Goal: Task Accomplishment & Management: Complete application form

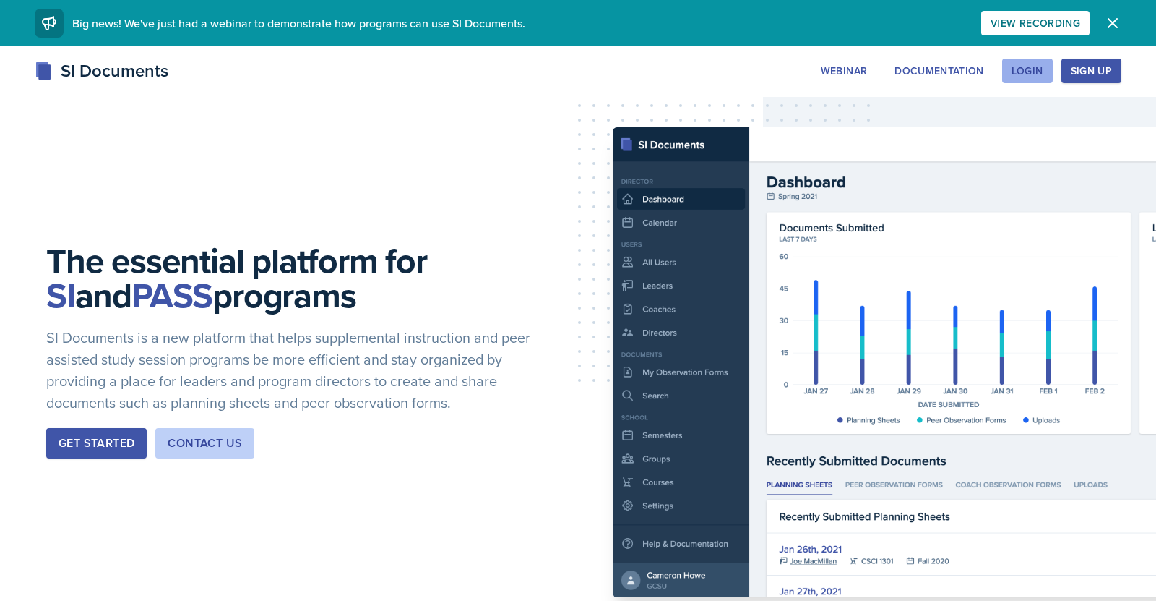
click at [1046, 71] on button "Login" at bounding box center [1027, 71] width 51 height 25
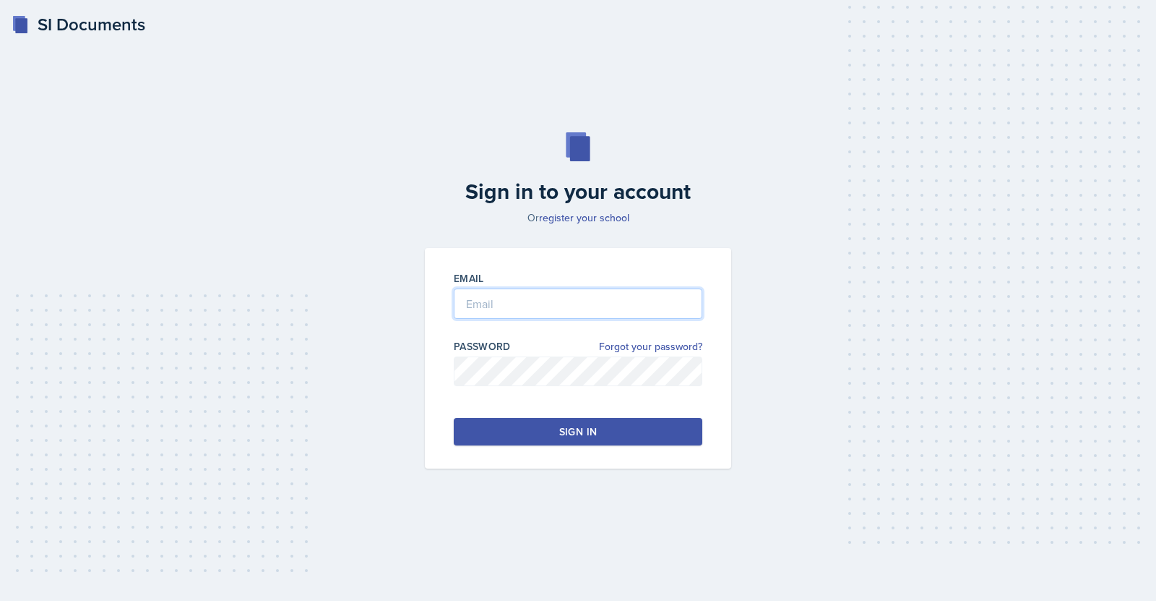
click at [532, 298] on input "email" at bounding box center [578, 303] width 249 height 30
type input "jmart602@students.kennesaw.edu"
click at [503, 415] on div "Email jmart602@students.kennesaw.edu Password Forgot your password? Sign in" at bounding box center [578, 358] width 306 height 220
click at [510, 436] on button "Sign in" at bounding box center [578, 431] width 249 height 27
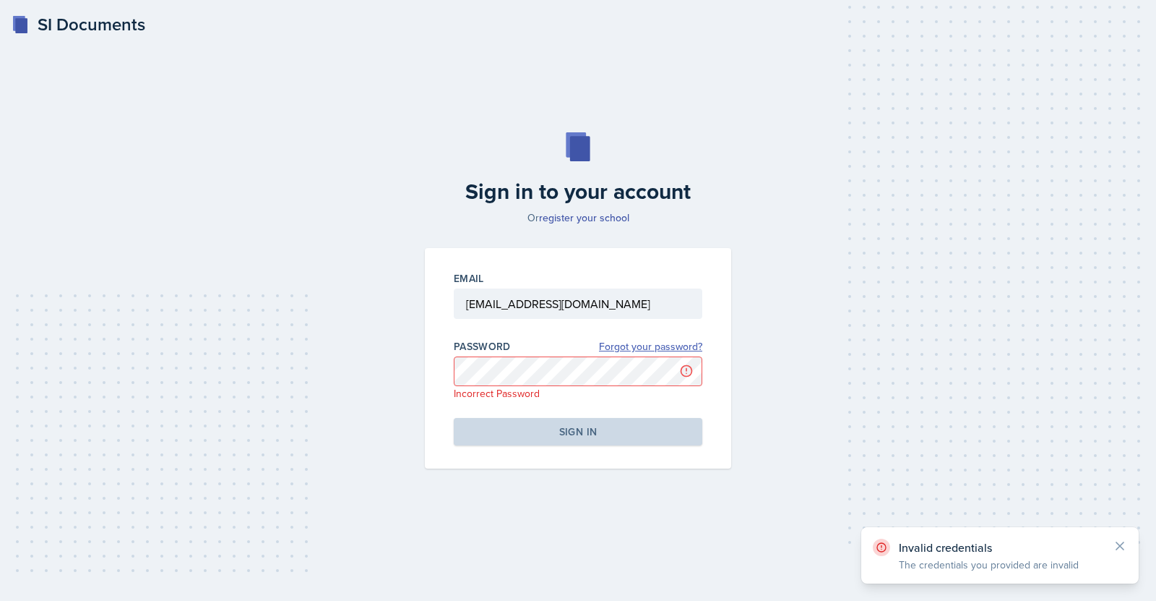
click at [676, 347] on link "Forgot your password?" at bounding box center [650, 346] width 103 height 15
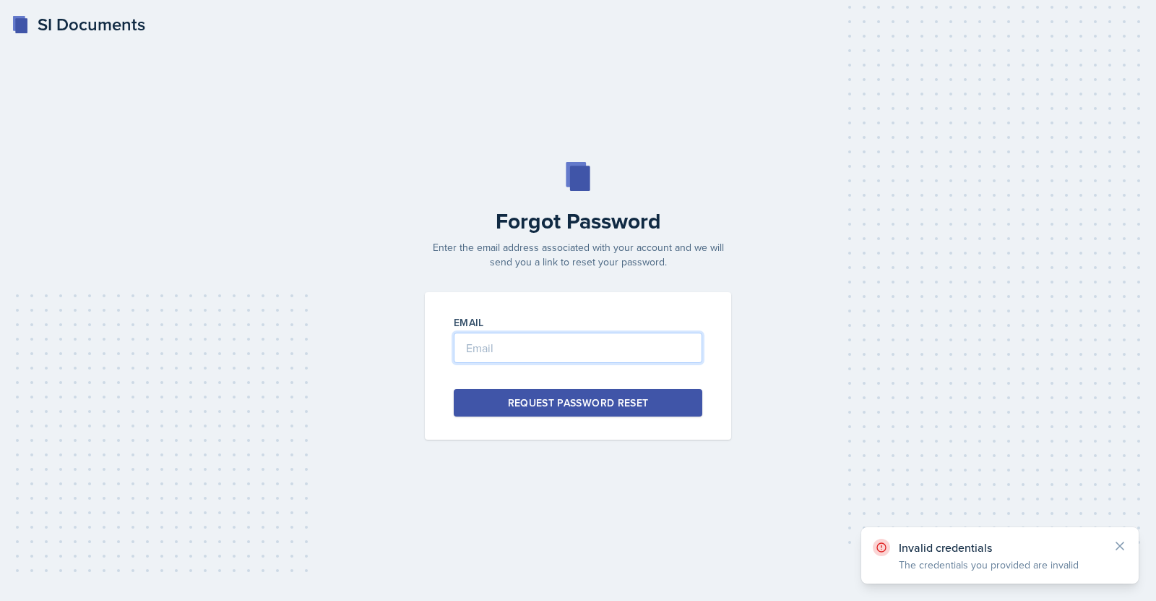
click at [604, 350] on input "email" at bounding box center [578, 347] width 249 height 30
type input "jmart602@students.kennesaw.edu"
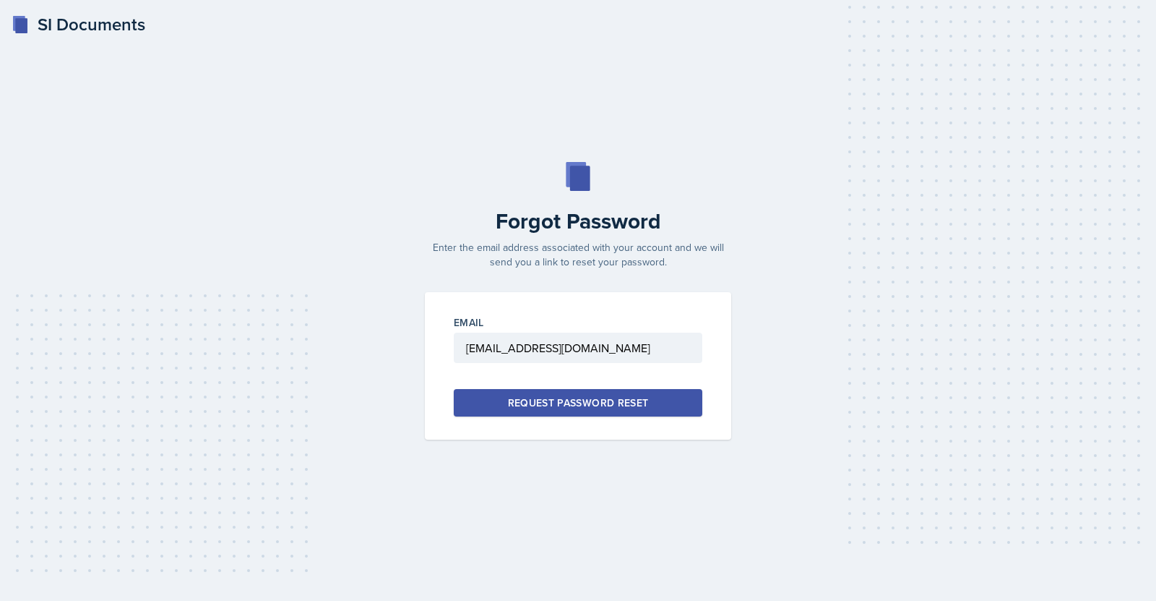
click at [592, 393] on button "Request Password Reset" at bounding box center [578, 402] width 249 height 27
click at [541, 347] on input "email" at bounding box center [578, 347] width 249 height 30
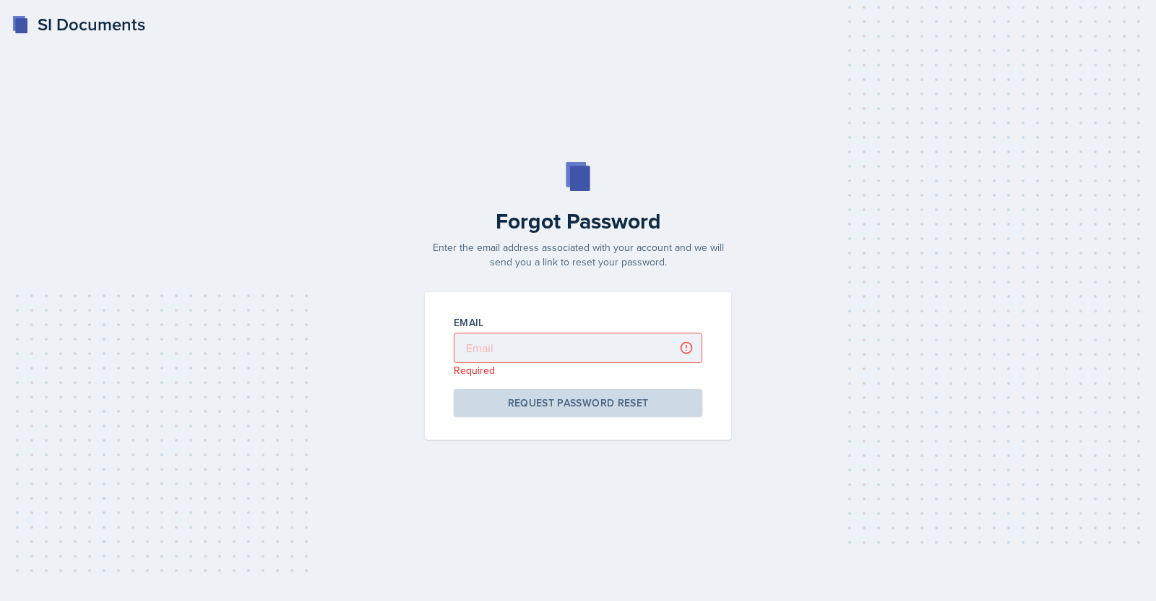
click at [99, 7] on div "SI Documents Forgot Password Enter the email address associated with your accou…" at bounding box center [578, 300] width 1156 height 601
click at [108, 12] on div "SI Documents" at bounding box center [79, 25] width 134 height 26
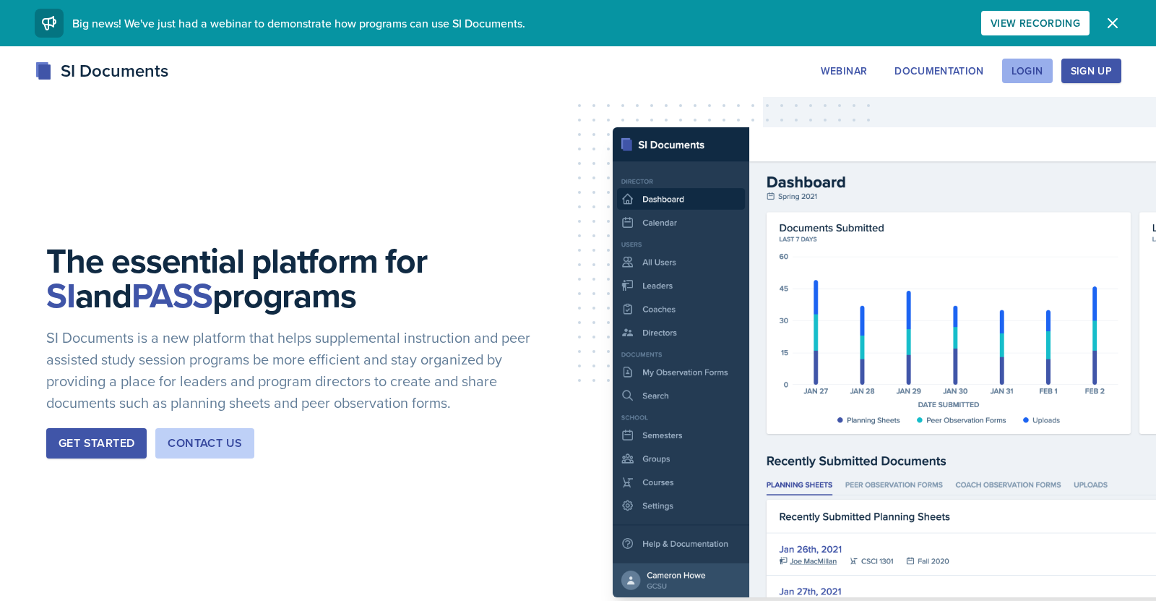
click at [1028, 66] on div "Login" at bounding box center [1028, 71] width 32 height 12
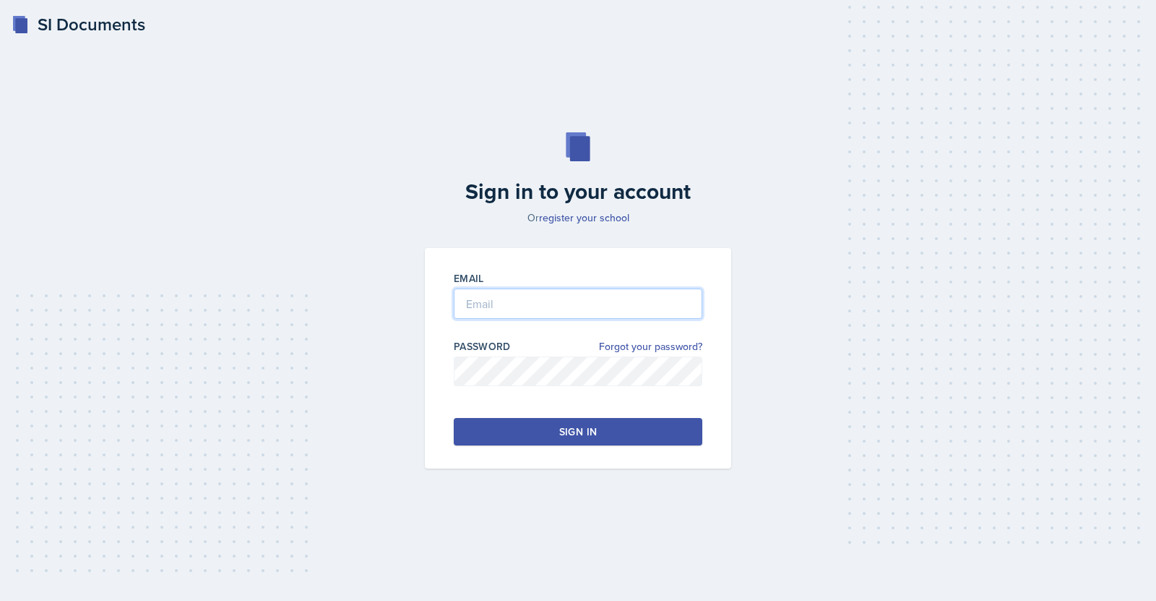
click at [608, 291] on input "email" at bounding box center [578, 303] width 249 height 30
type input "jmart602@students.kennesaw.edu"
click at [506, 433] on button "Sign in" at bounding box center [578, 431] width 249 height 27
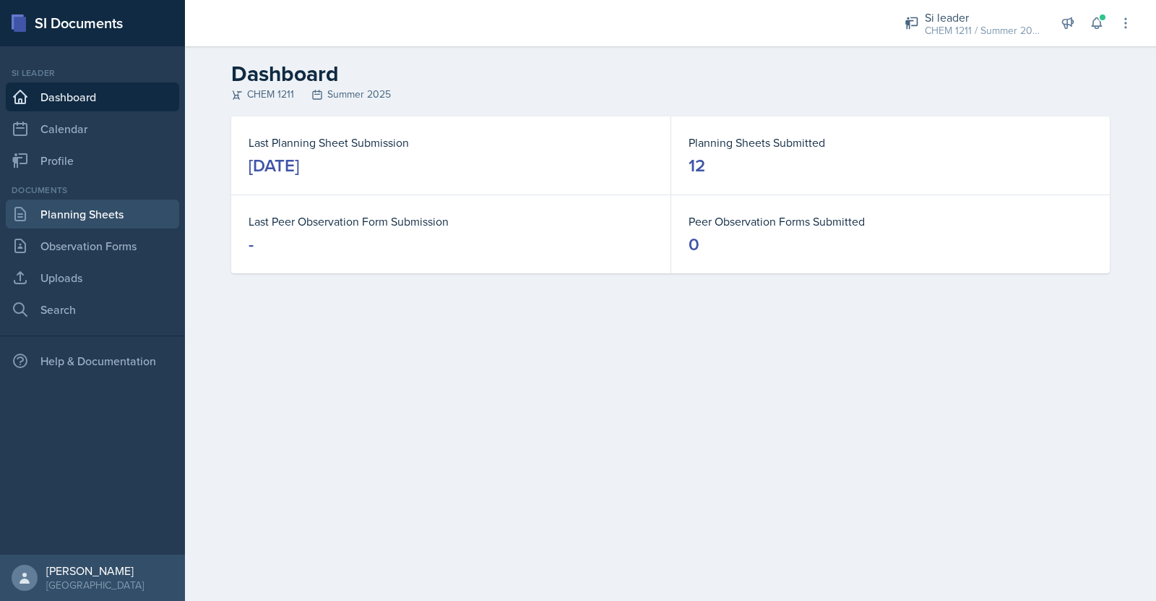
click at [113, 214] on link "Planning Sheets" at bounding box center [92, 213] width 173 height 29
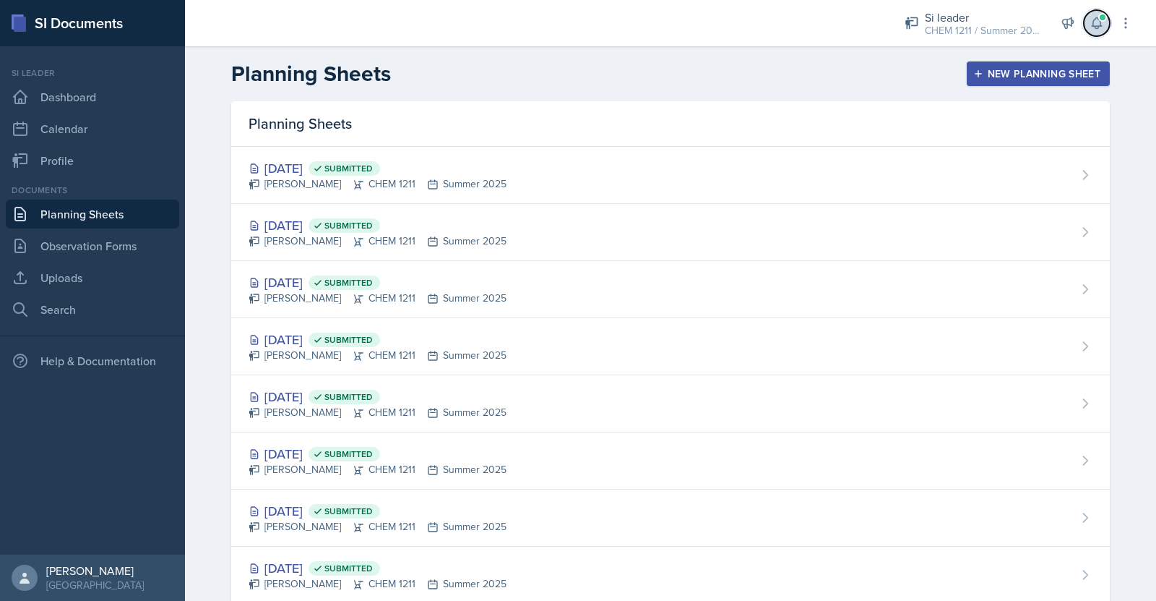
click at [1103, 27] on icon at bounding box center [1097, 23] width 14 height 14
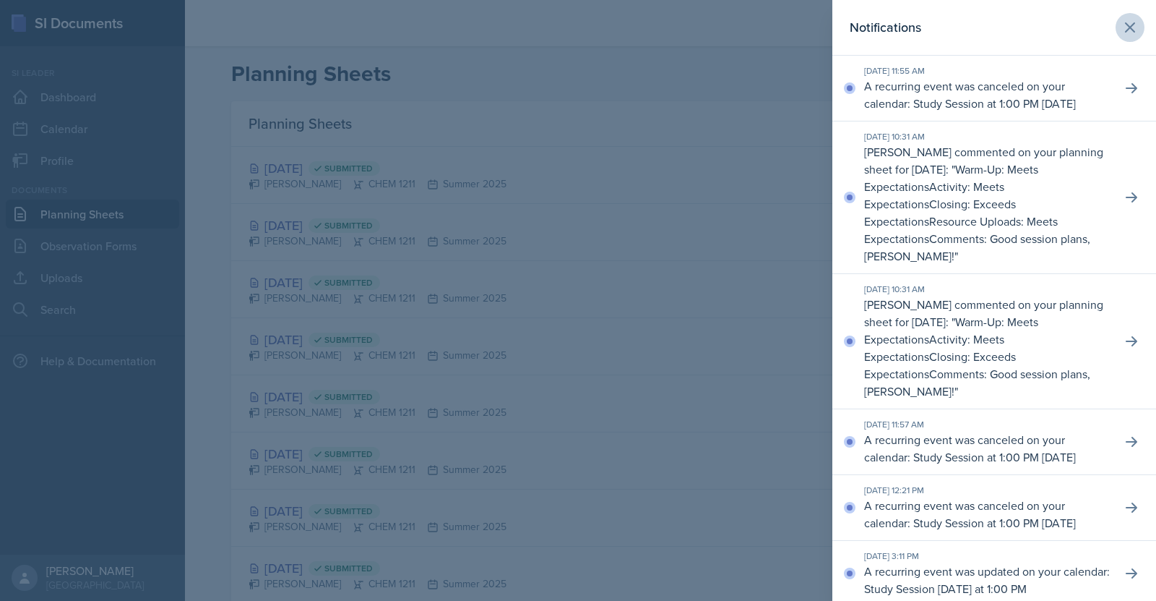
click at [1136, 19] on icon at bounding box center [1130, 27] width 17 height 17
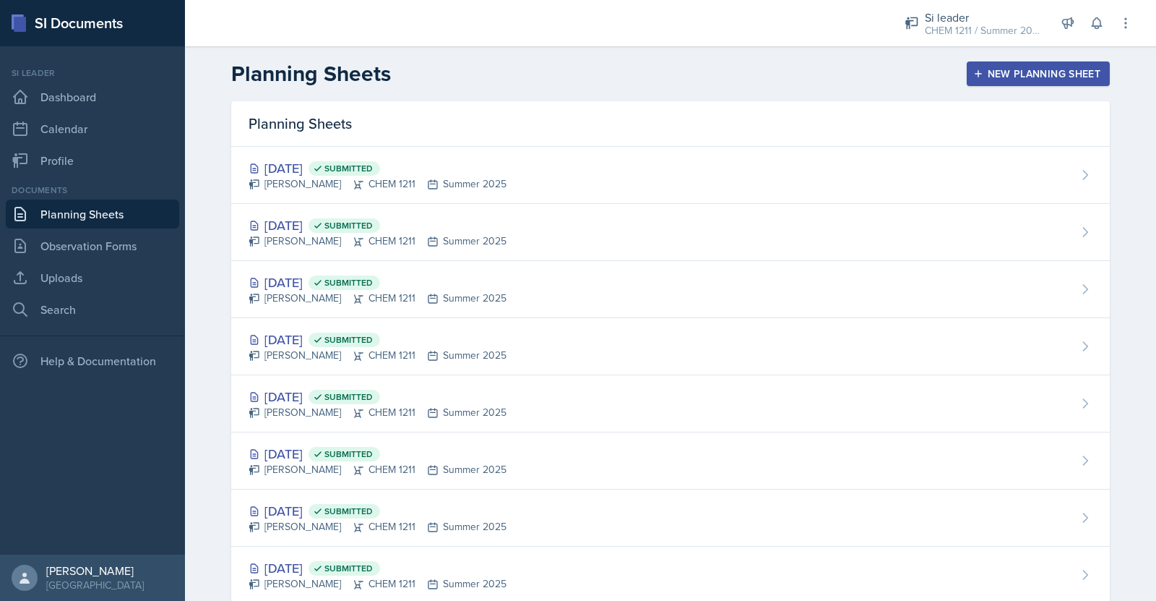
click at [1008, 80] on button "New Planning Sheet" at bounding box center [1038, 73] width 143 height 25
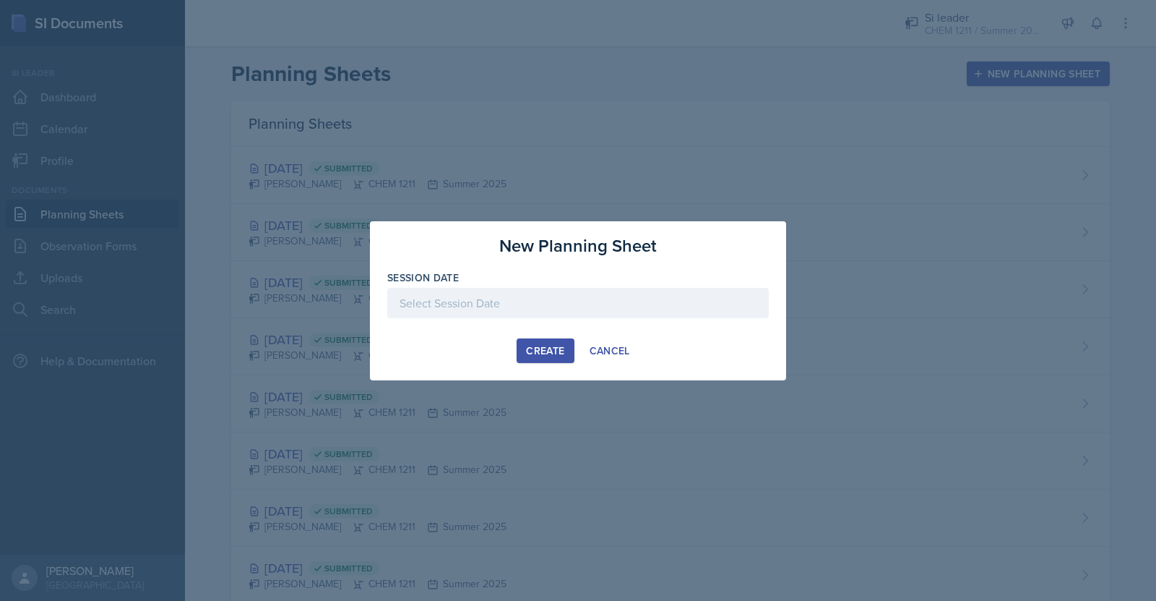
click at [498, 56] on div at bounding box center [578, 300] width 1156 height 601
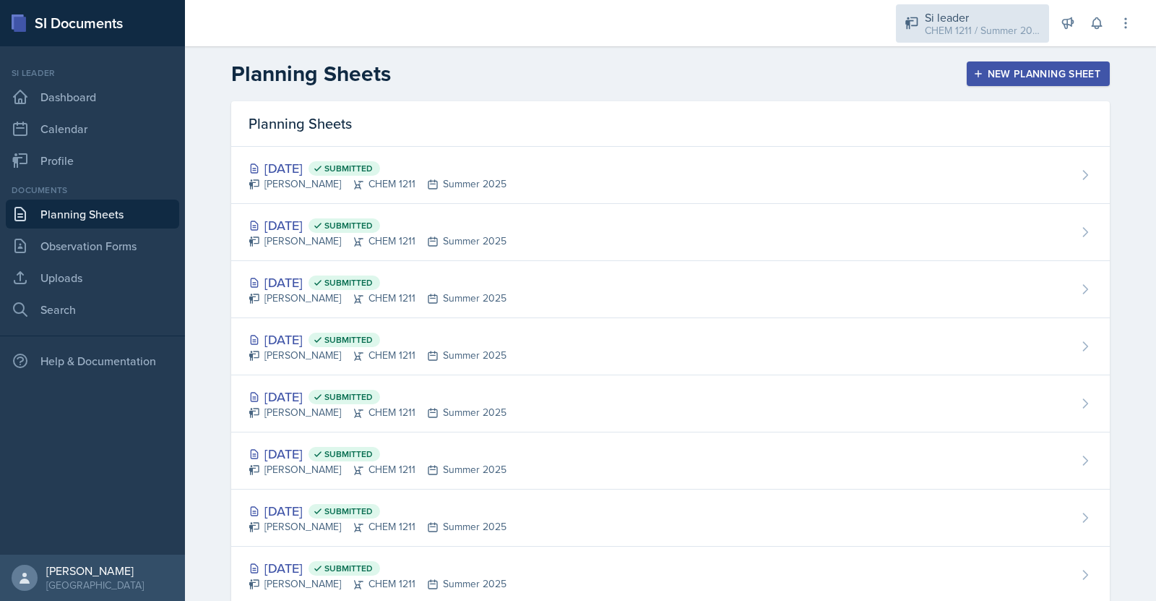
click at [991, 26] on div "CHEM 1211 / Summer 2025" at bounding box center [983, 30] width 116 height 15
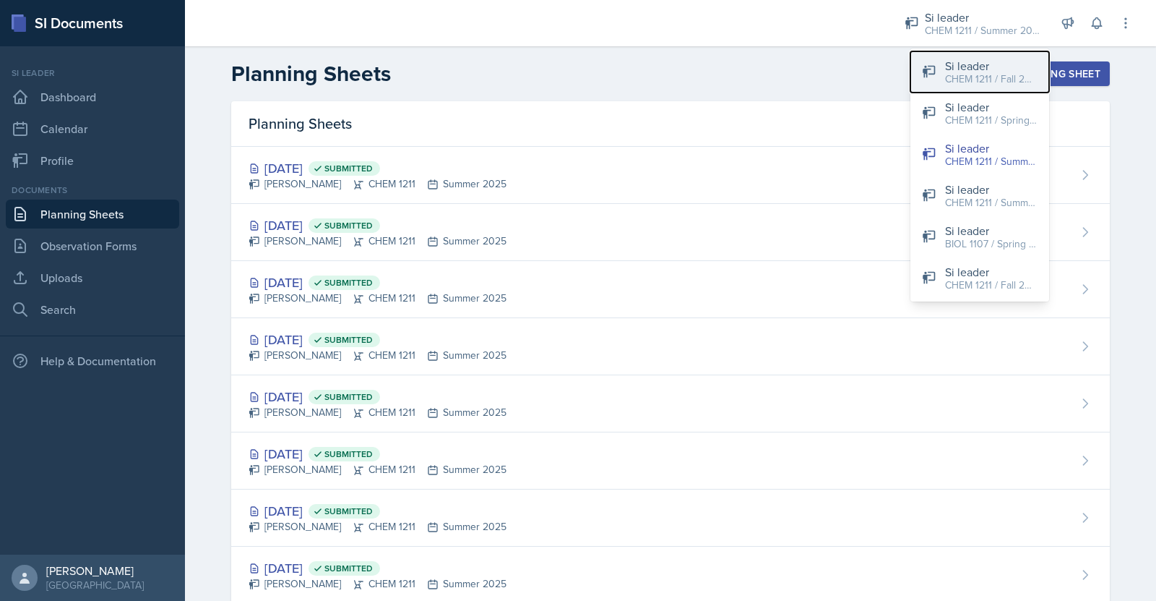
click at [989, 68] on div "Si leader" at bounding box center [991, 65] width 93 height 17
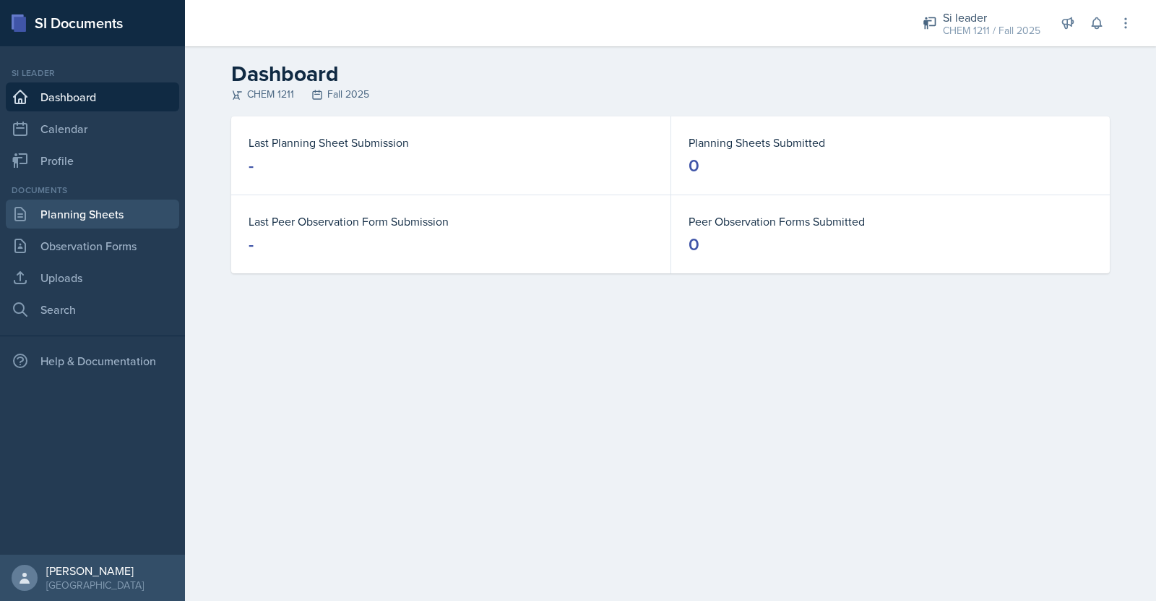
click at [141, 208] on link "Planning Sheets" at bounding box center [92, 213] width 173 height 29
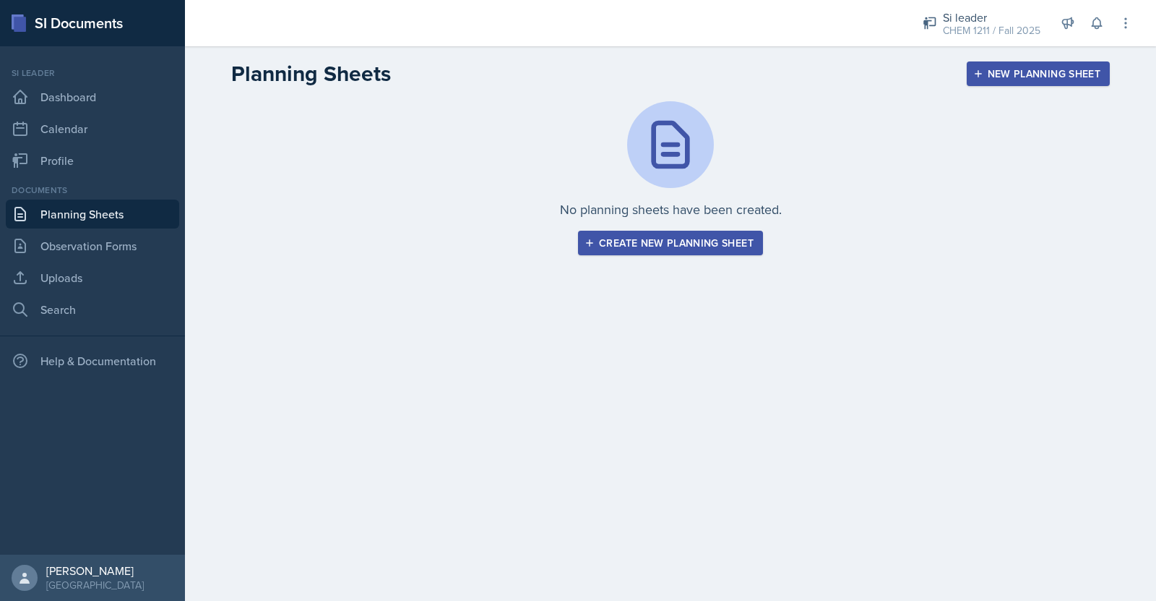
click at [667, 244] on div "Create new planning sheet" at bounding box center [671, 243] width 166 height 12
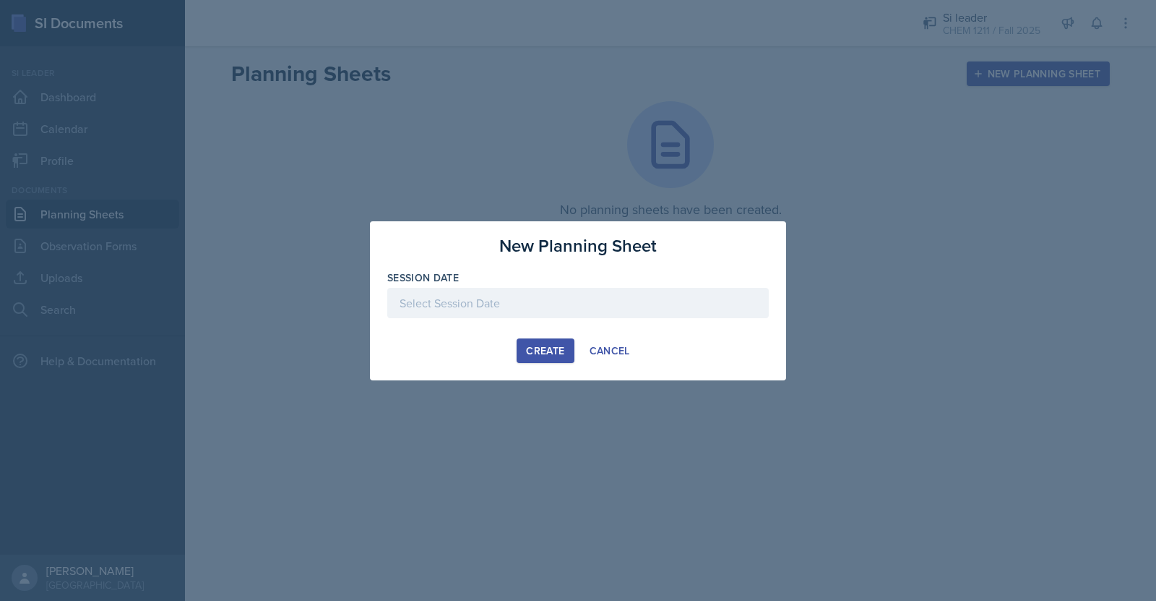
click at [409, 300] on div at bounding box center [578, 303] width 382 height 30
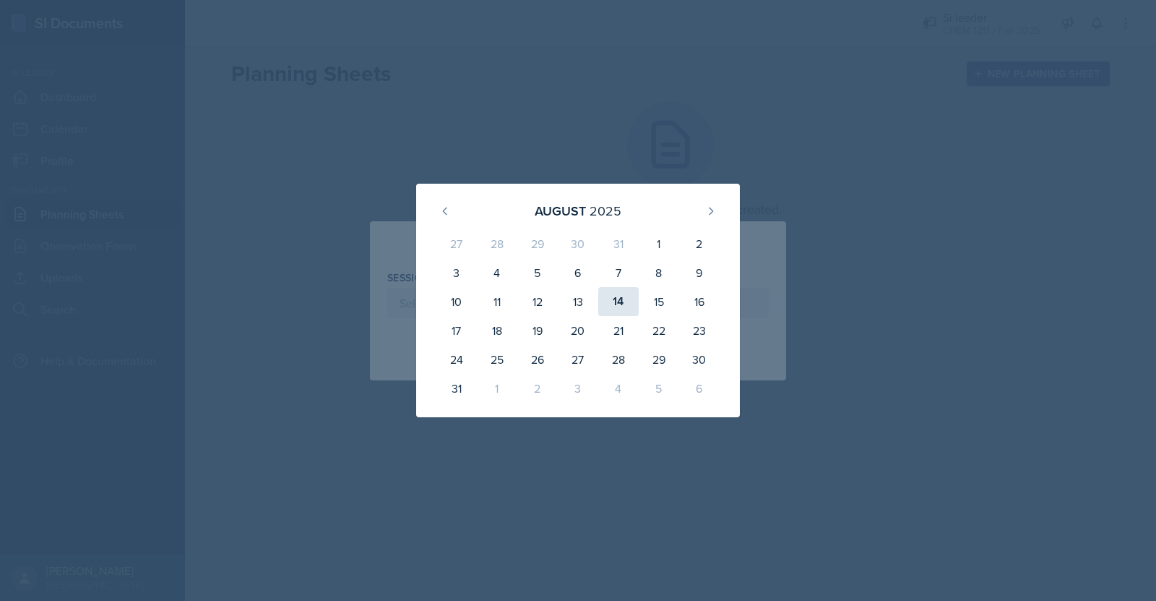
click at [619, 304] on div "14" at bounding box center [618, 301] width 40 height 29
type input "August 14th, 2025"
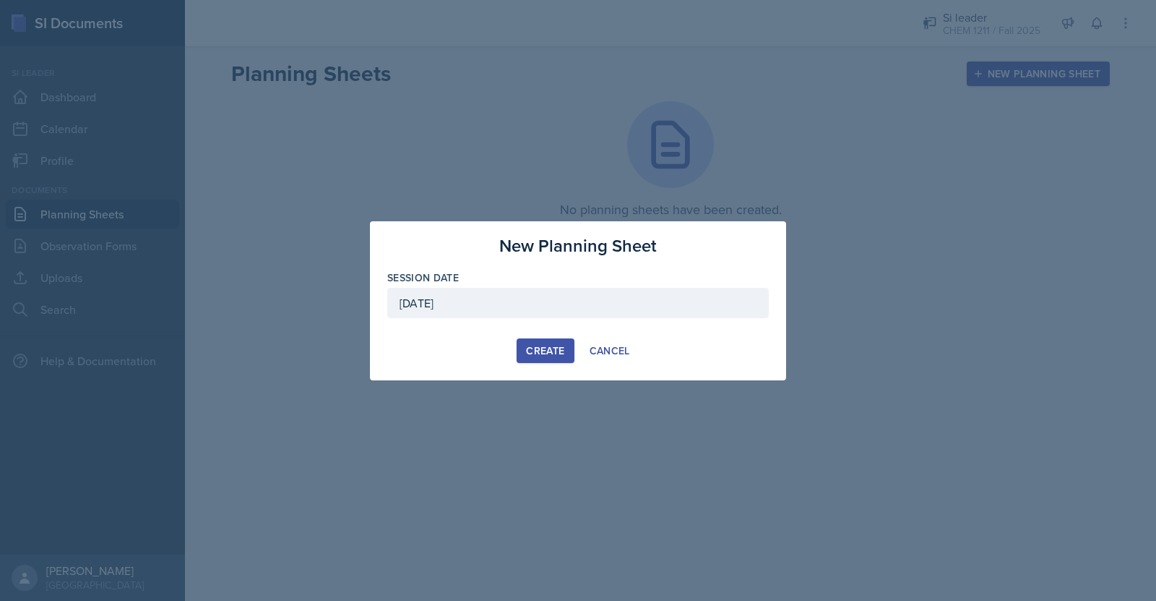
click at [548, 348] on div "Create" at bounding box center [545, 351] width 38 height 12
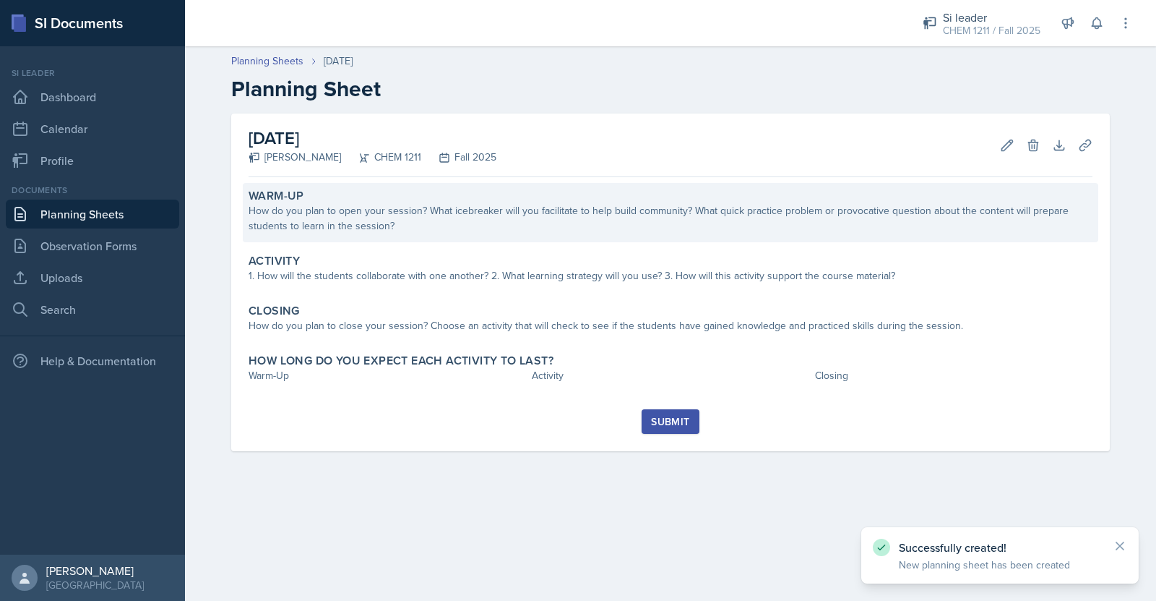
click at [348, 223] on div "How do you plan to open your session? What icebreaker will you facilitate to he…" at bounding box center [671, 218] width 844 height 30
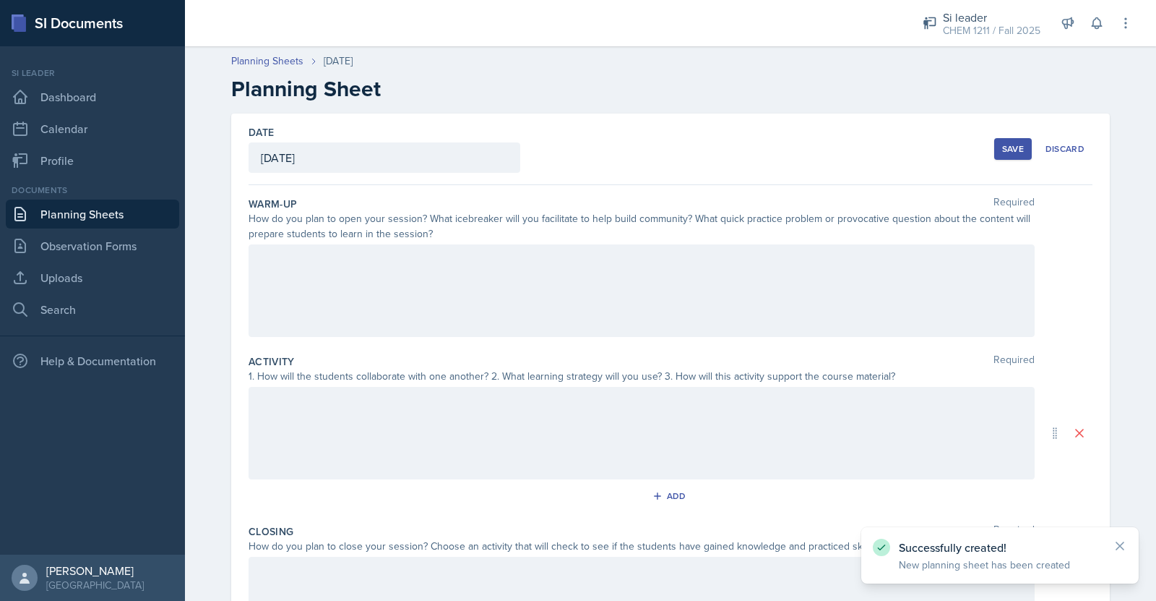
click at [404, 154] on div "August 14th, 2025" at bounding box center [385, 157] width 272 height 30
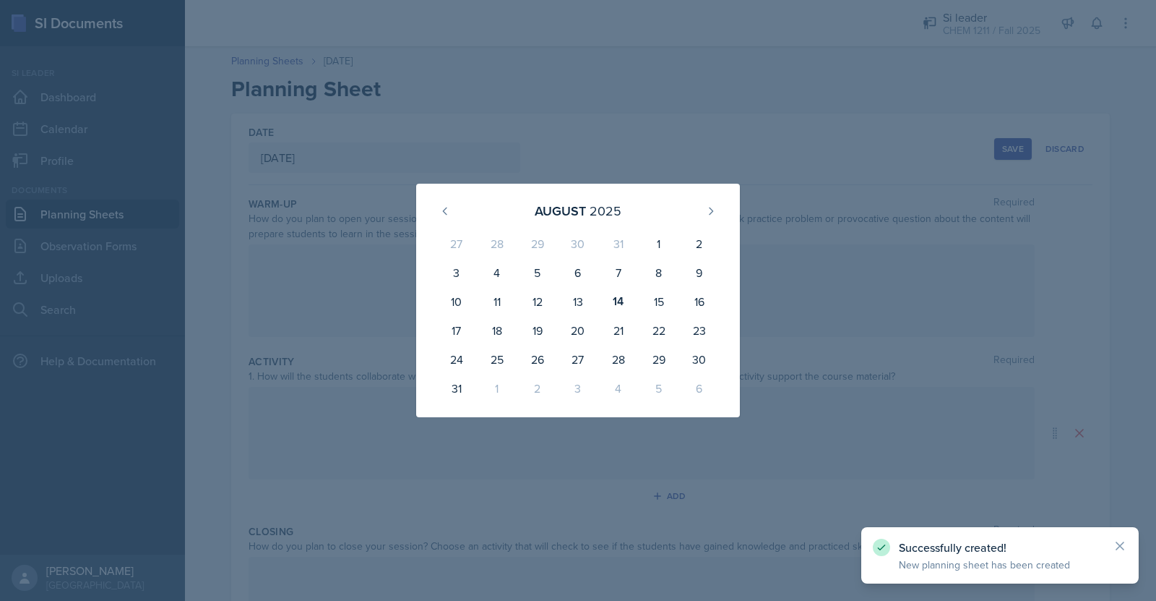
click at [739, 145] on div at bounding box center [578, 300] width 1156 height 601
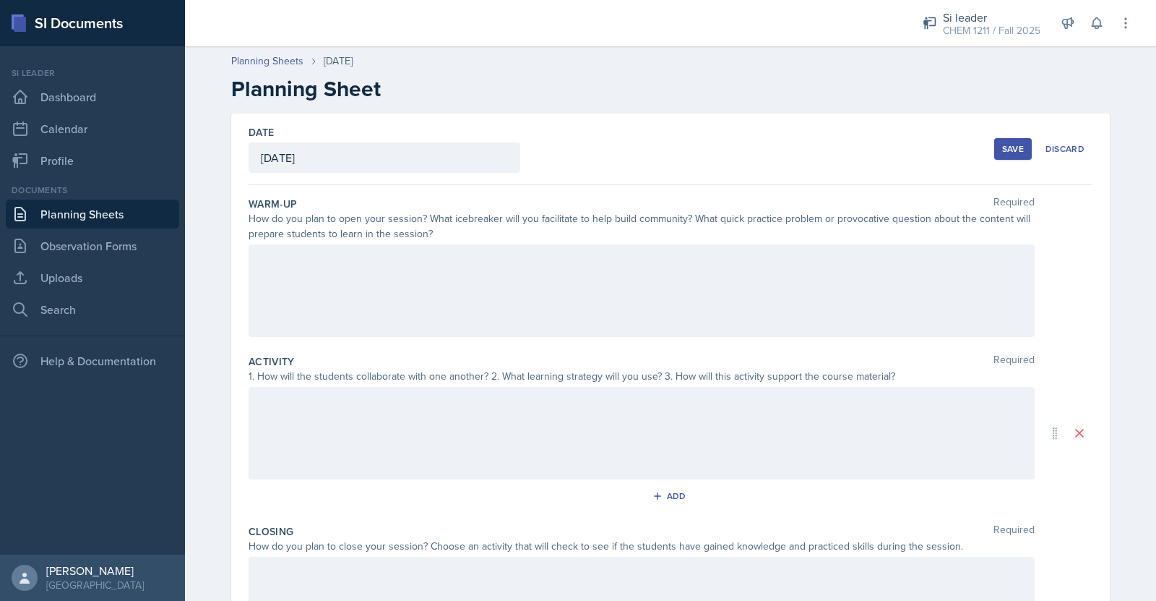
click at [252, 259] on div at bounding box center [642, 290] width 786 height 93
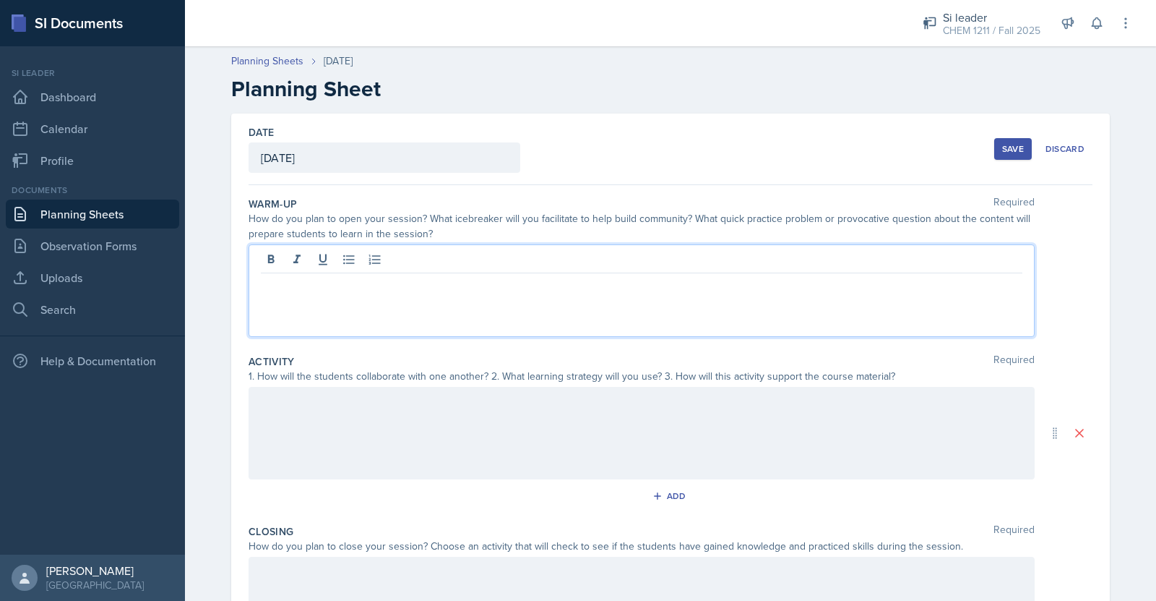
click at [132, 215] on link "Planning Sheets" at bounding box center [92, 213] width 173 height 29
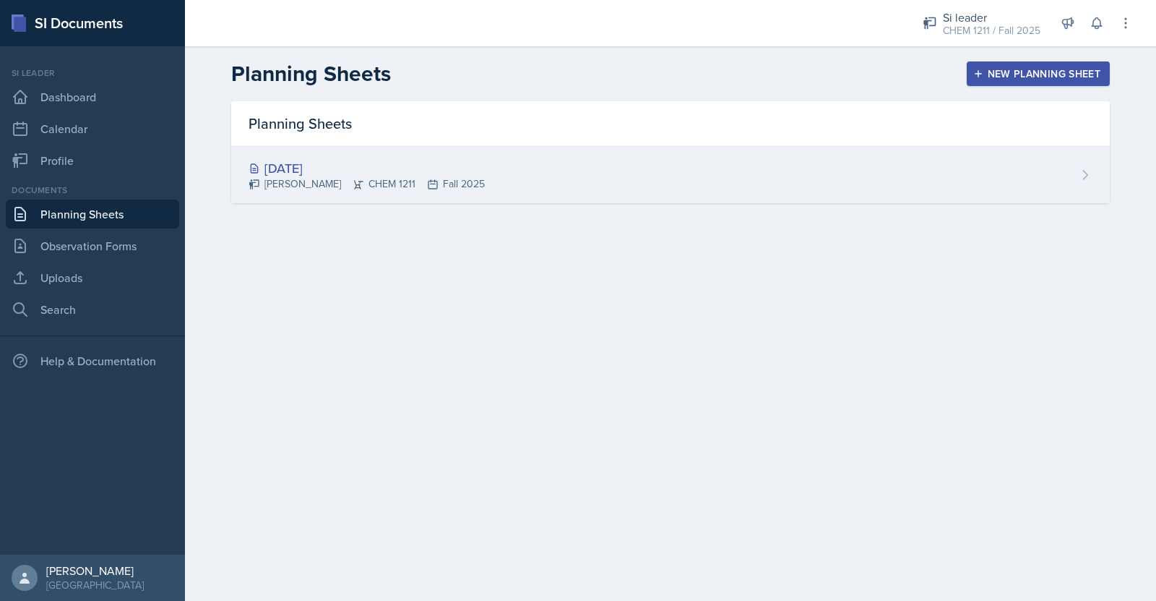
click at [1002, 27] on div "Si leader CHEM 1211 / Fall 2025 Si leader CHEM 1211 / Fall 2025 Si leader CHEM …" at bounding box center [670, 300] width 971 height 601
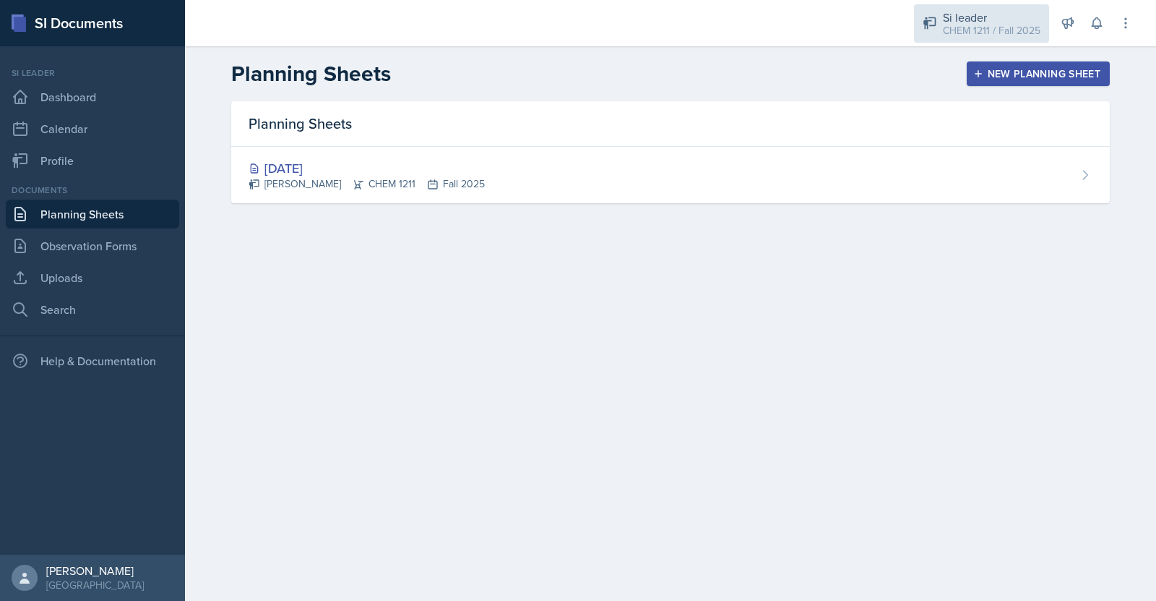
click at [989, 14] on div "Si leader" at bounding box center [992, 17] width 98 height 17
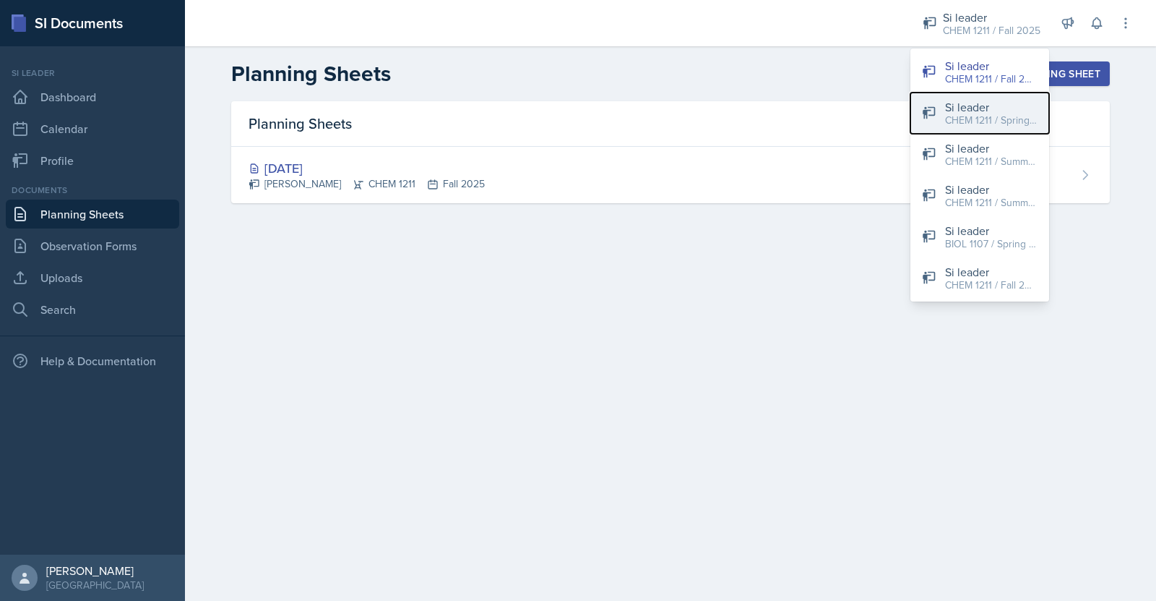
click at [967, 125] on div "CHEM 1211 / Spring 2024" at bounding box center [991, 120] width 93 height 15
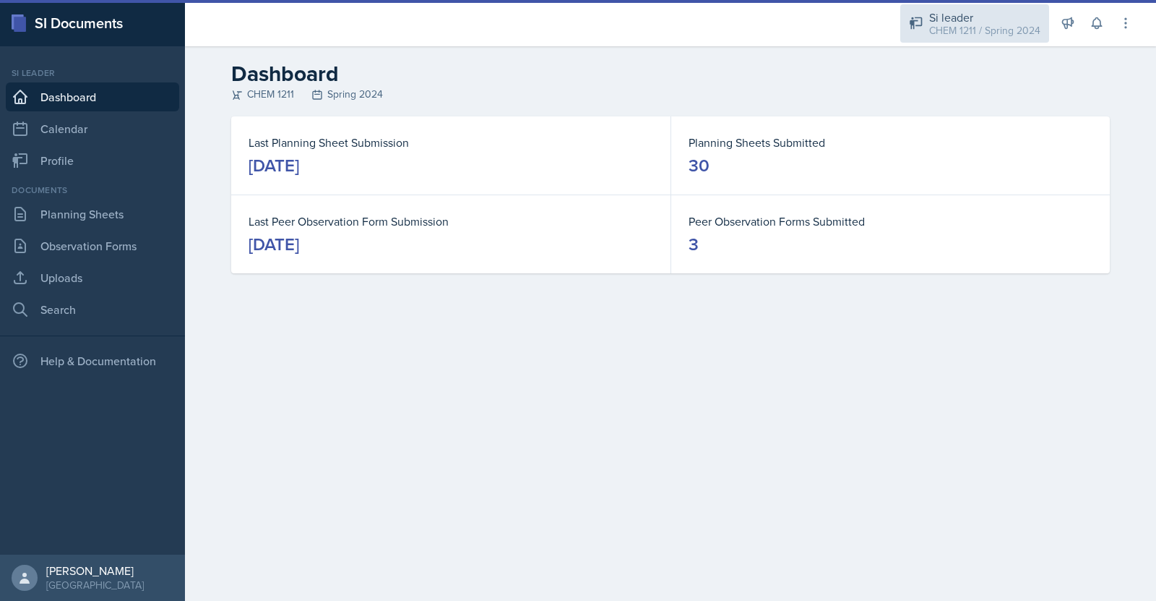
click at [971, 27] on div "CHEM 1211 / Spring 2024" at bounding box center [984, 30] width 111 height 15
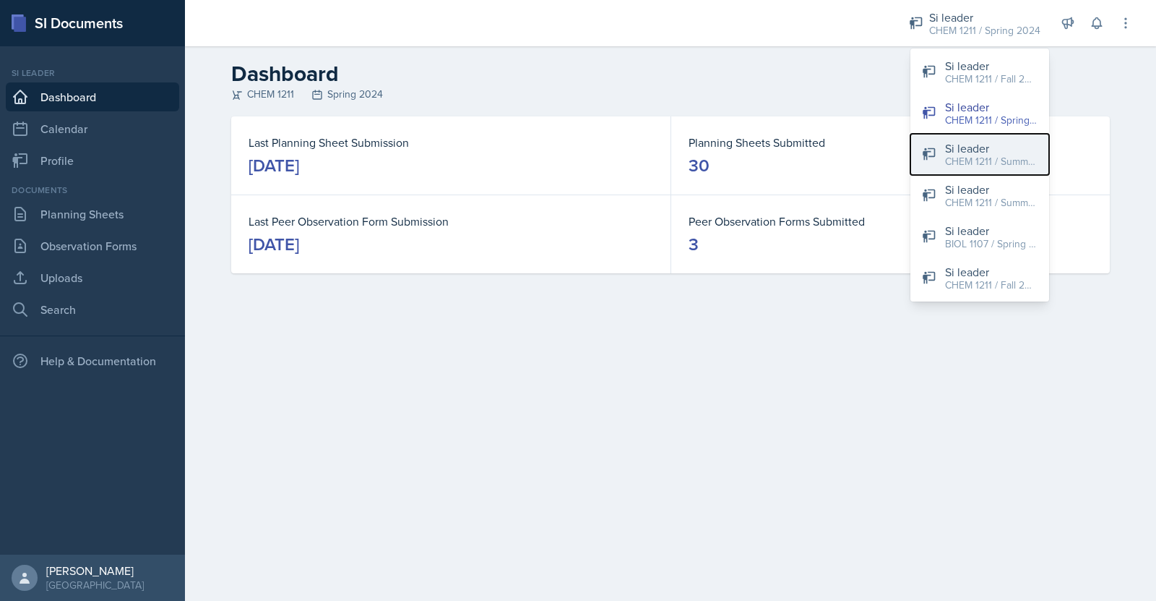
click at [963, 157] on div "CHEM 1211 / Summer 2025" at bounding box center [991, 161] width 93 height 15
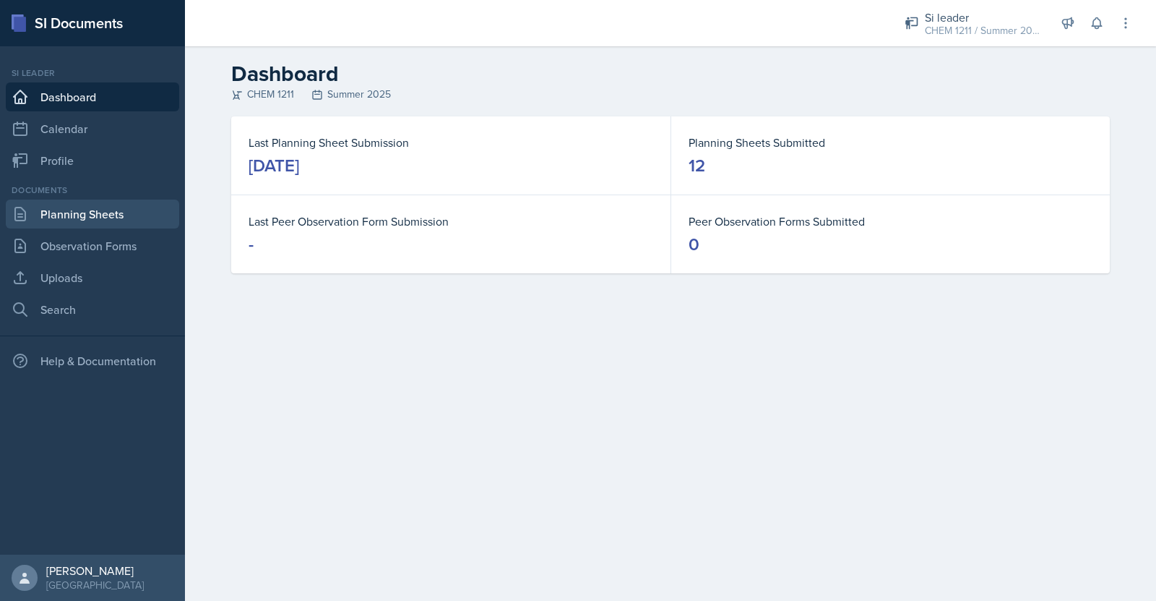
click at [105, 206] on link "Planning Sheets" at bounding box center [92, 213] width 173 height 29
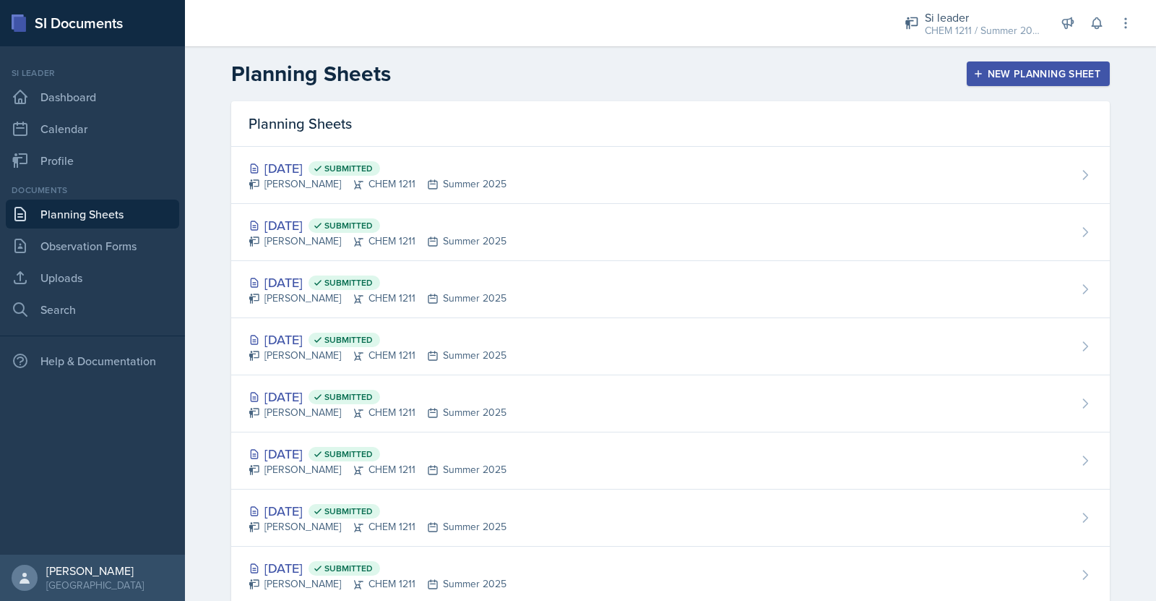
click at [1044, 64] on button "New Planning Sheet" at bounding box center [1038, 73] width 143 height 25
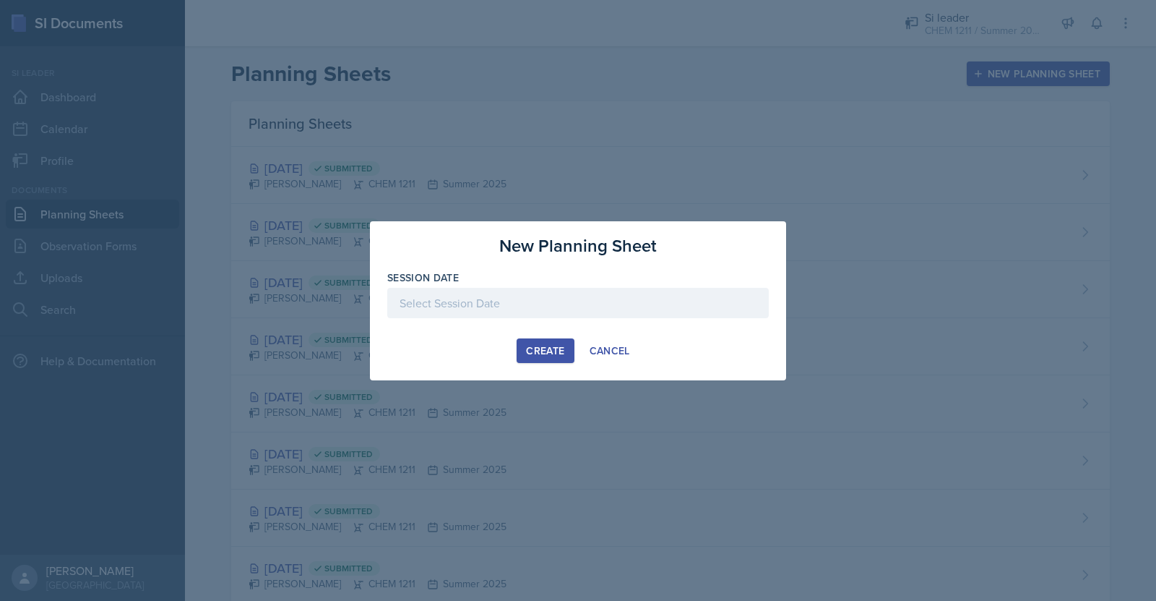
click at [528, 293] on div at bounding box center [578, 303] width 382 height 30
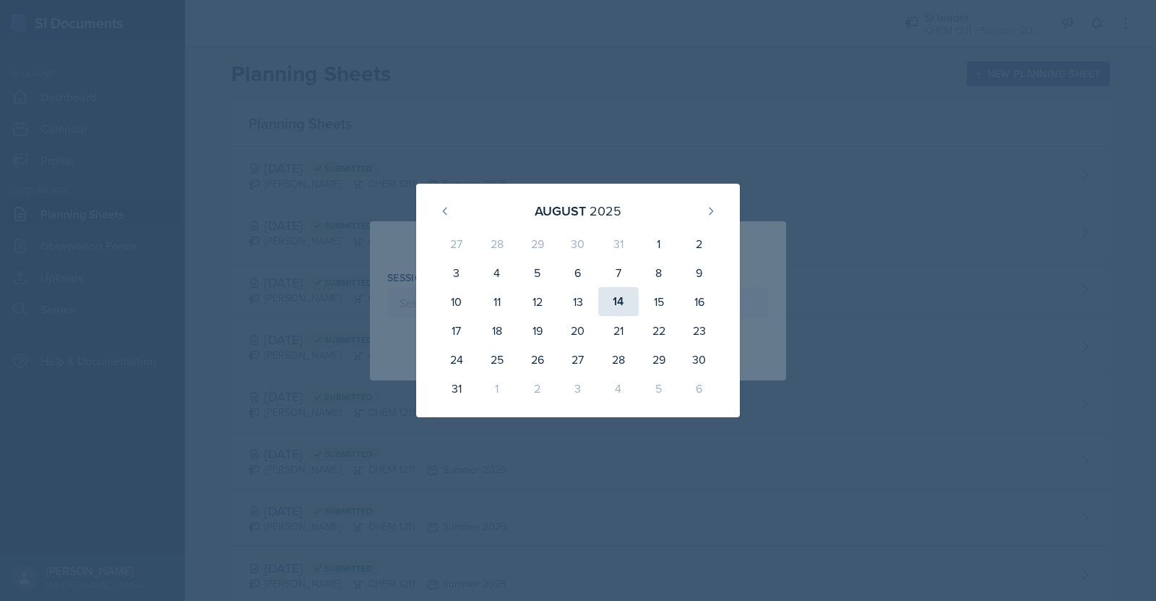
click at [625, 296] on div "14" at bounding box center [618, 301] width 40 height 29
type input "August 14th, 2025"
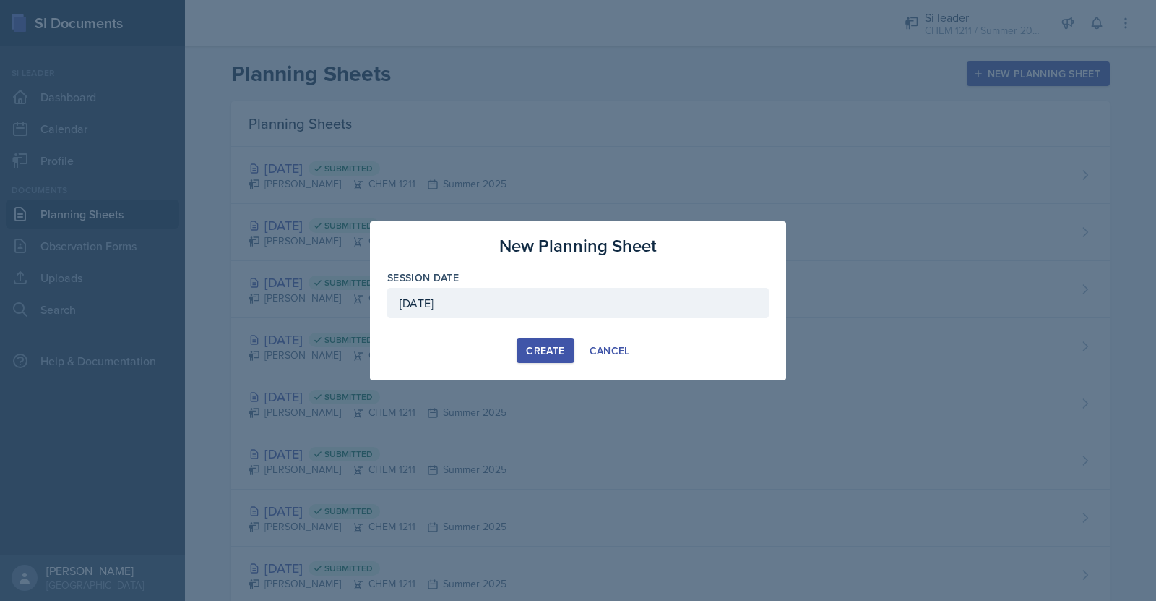
click at [556, 352] on div "Create" at bounding box center [545, 351] width 38 height 12
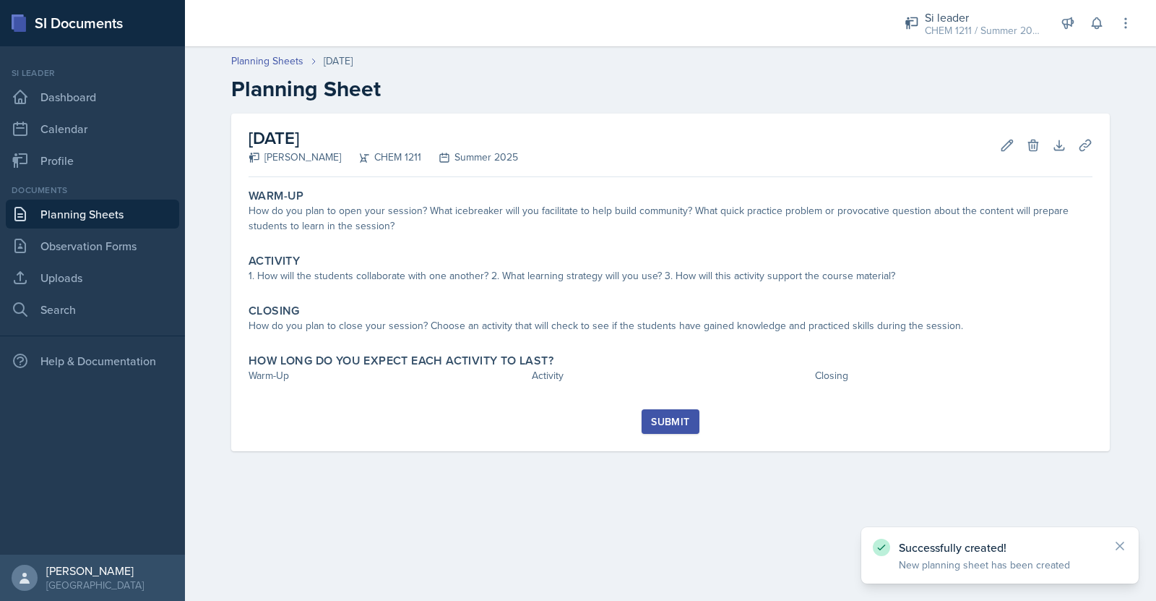
drag, startPoint x: 1156, startPoint y: 133, endPoint x: 1155, endPoint y: 172, distance: 39.0
click at [1155, 172] on div "Planning Sheets Aug 14th, 2025 Planning Sheet August 14th, 2025 Jaqueline Marti…" at bounding box center [670, 262] width 971 height 447
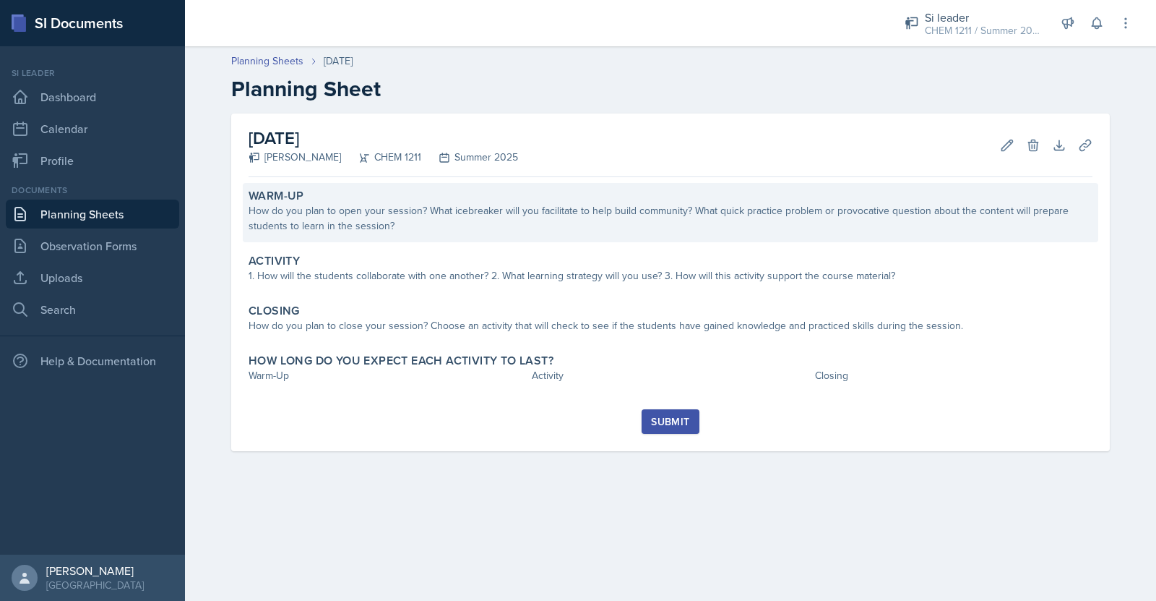
click at [554, 225] on div "How do you plan to open your session? What icebreaker will you facilitate to he…" at bounding box center [671, 218] width 844 height 30
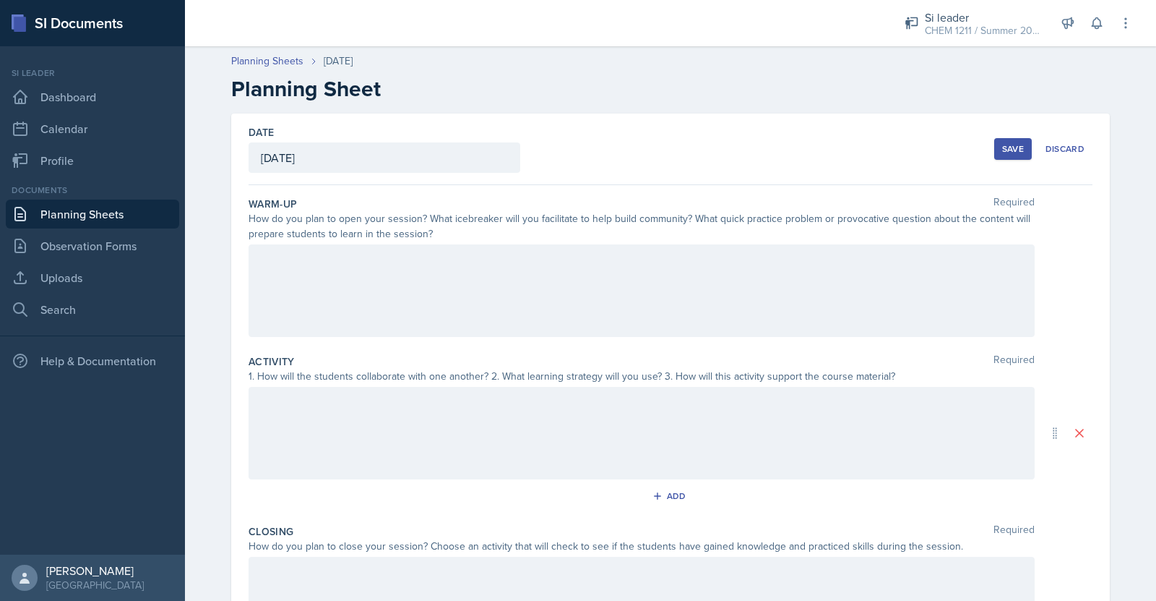
click at [744, 271] on div at bounding box center [642, 290] width 786 height 93
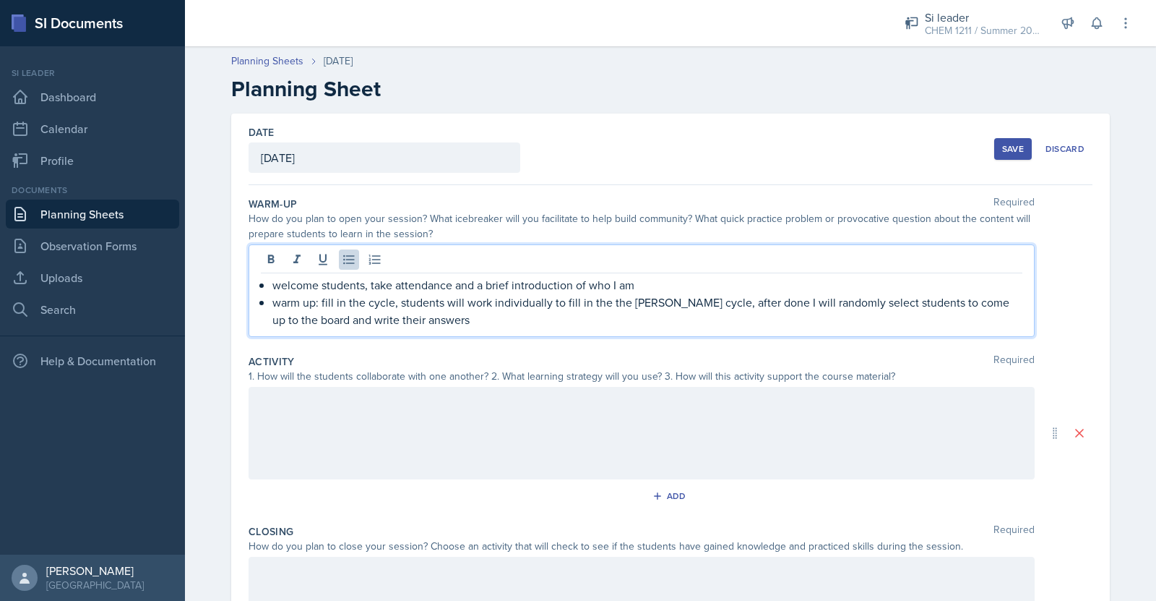
click at [392, 434] on div at bounding box center [642, 433] width 786 height 93
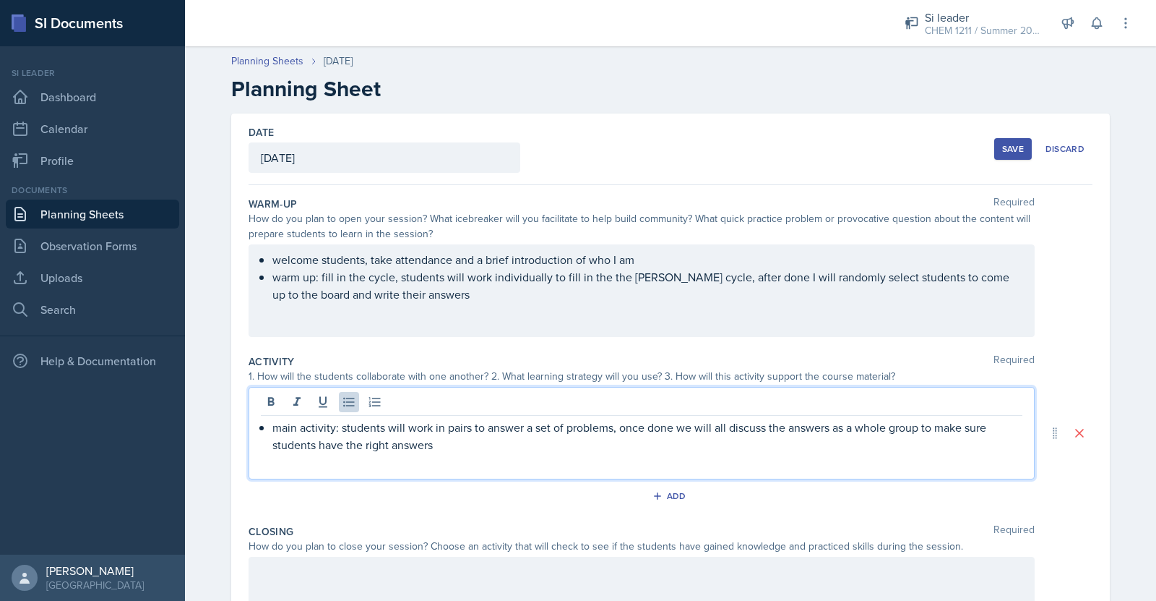
click at [280, 570] on div at bounding box center [642, 603] width 786 height 93
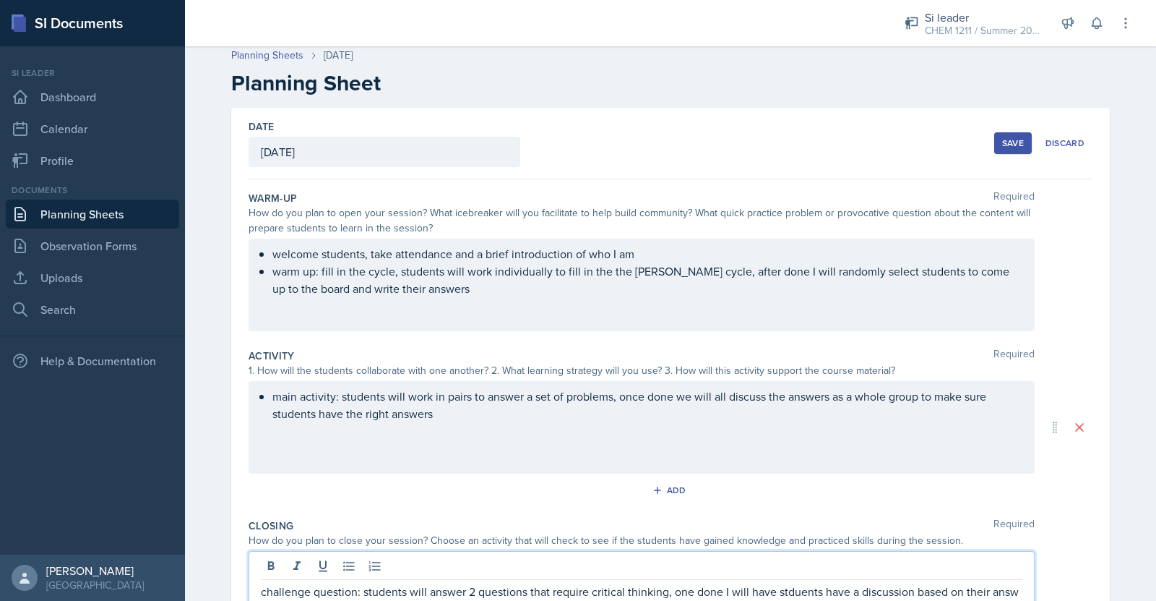
scroll to position [23, 0]
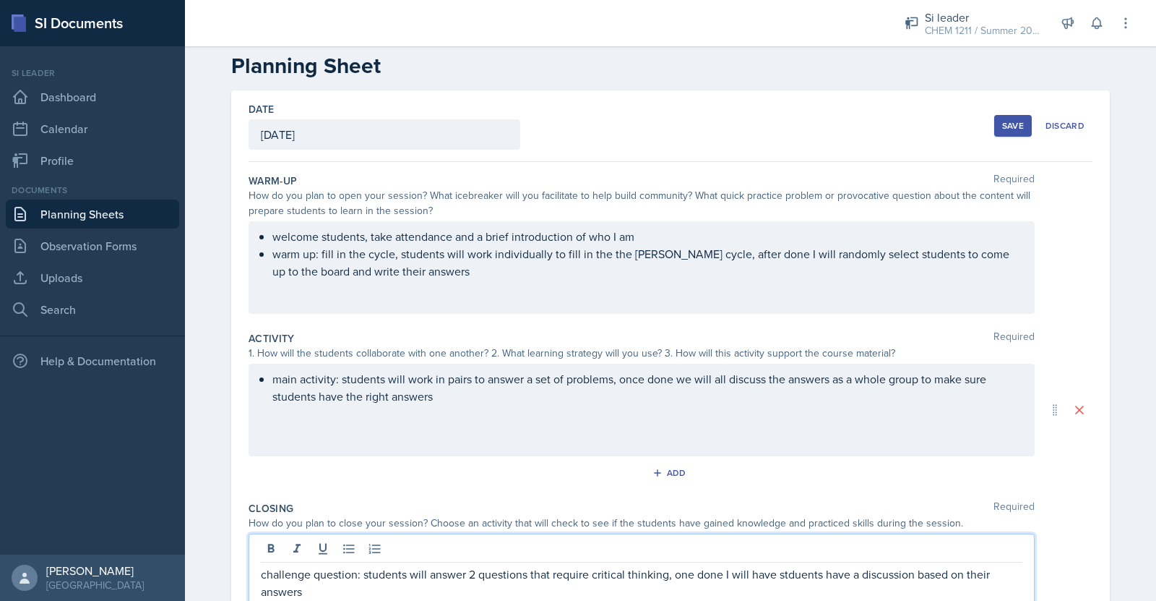
click at [792, 582] on p "challenge question: students will answer 2 questions that require critical thin…" at bounding box center [642, 582] width 762 height 35
click at [783, 575] on p "challenge question: students will answer 2 questions that require critical thin…" at bounding box center [642, 582] width 762 height 35
click at [794, 572] on p "challenge question: students will answer 2 questions that require critical thin…" at bounding box center [642, 582] width 762 height 35
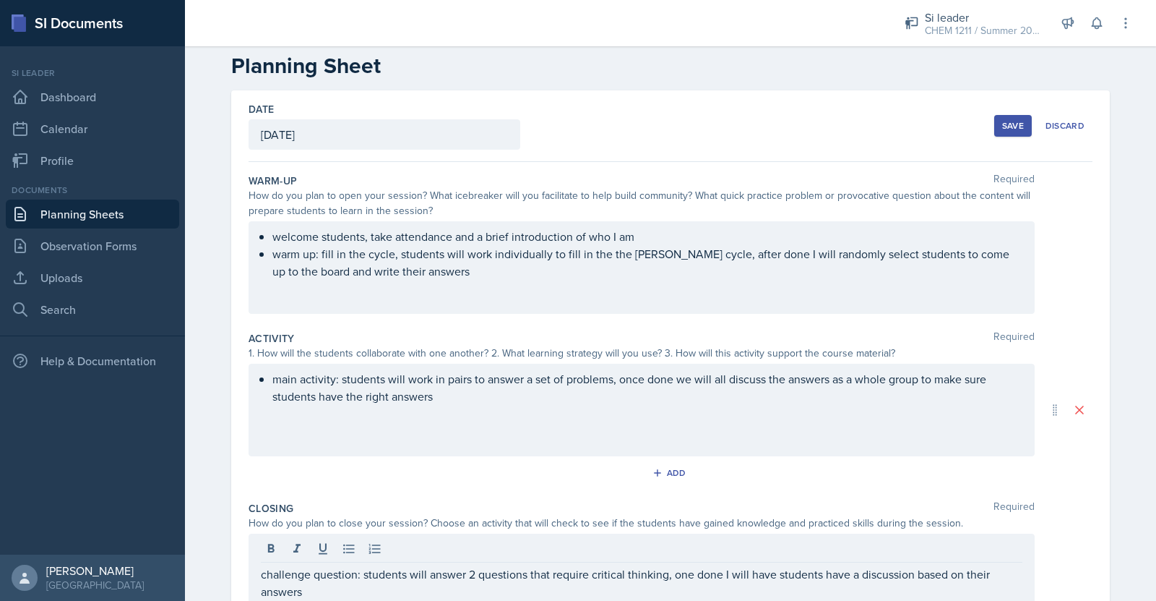
click at [1015, 128] on div "Save" at bounding box center [1013, 126] width 22 height 12
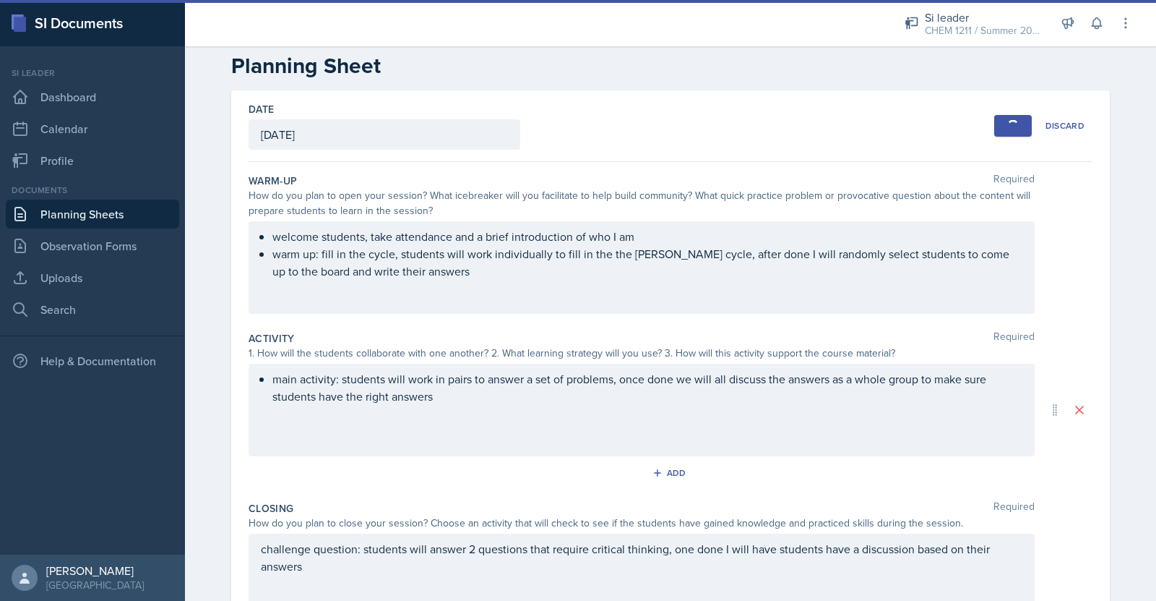
scroll to position [0, 0]
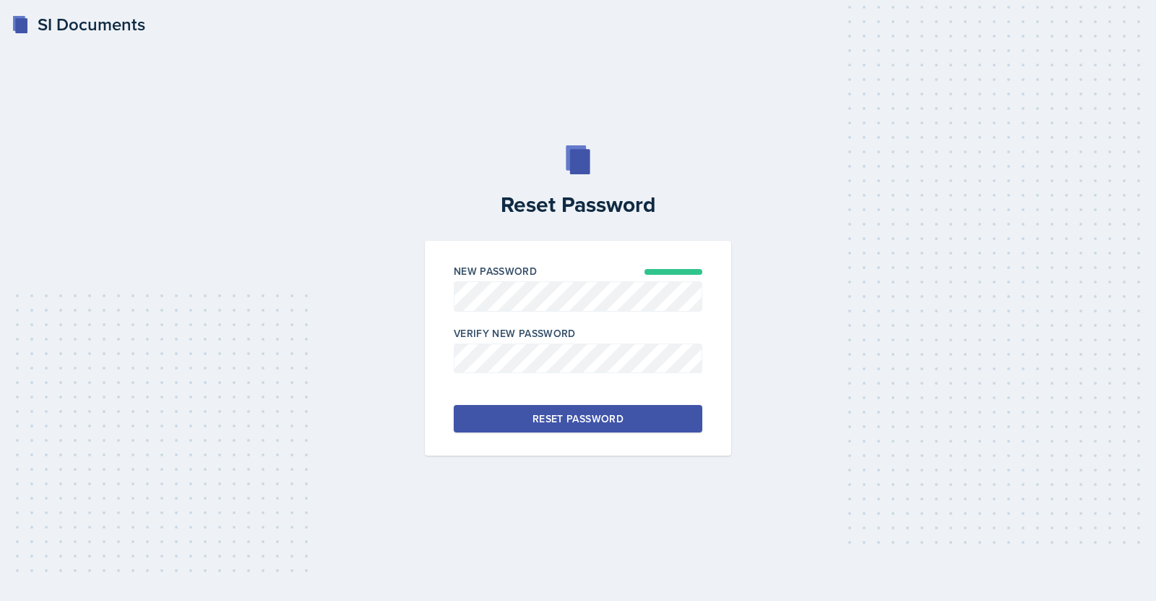
click at [544, 417] on div "Reset Password" at bounding box center [578, 418] width 91 height 14
